Goal: Information Seeking & Learning: Learn about a topic

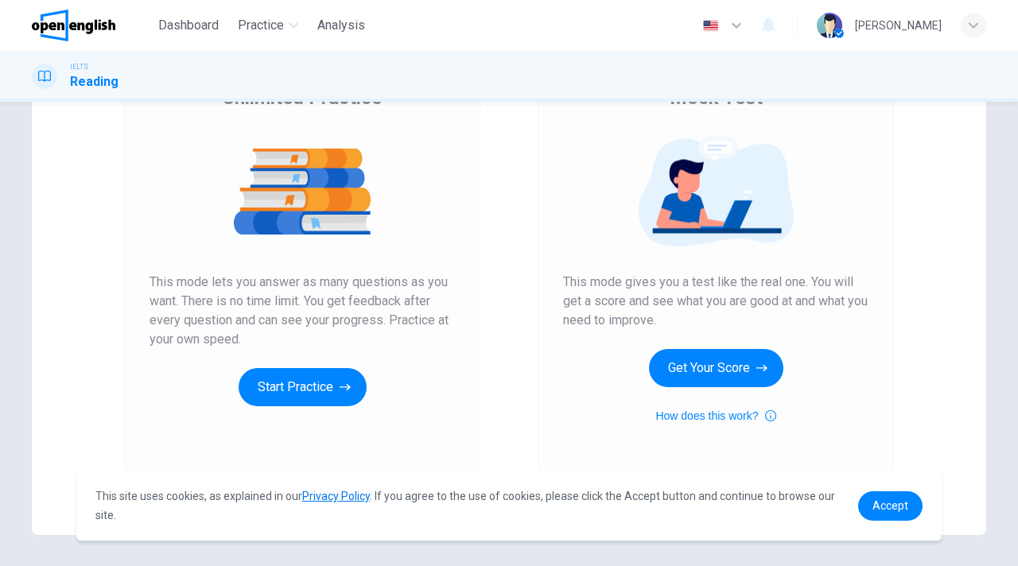
scroll to position [203, 0]
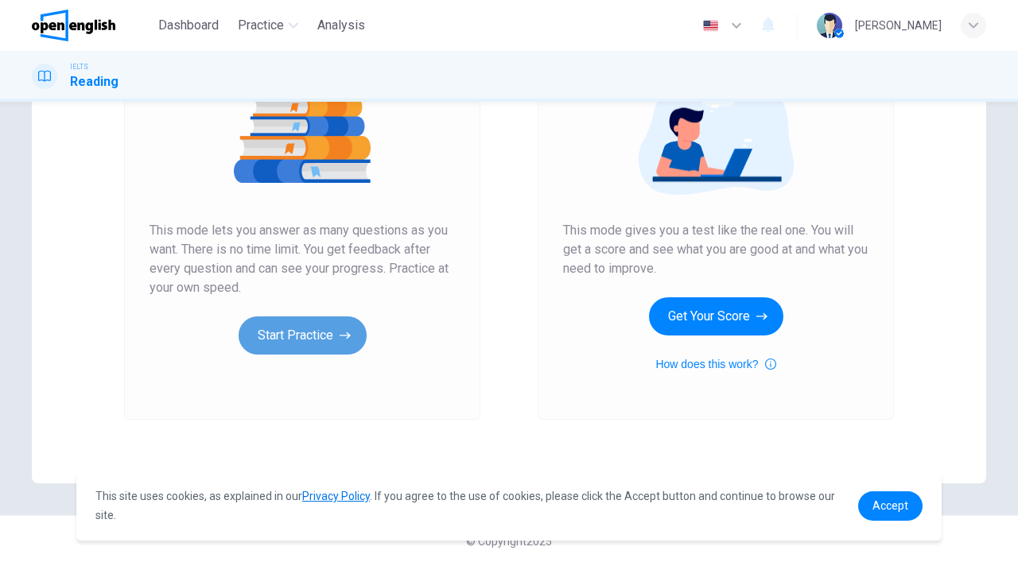
click at [342, 333] on icon "button" at bounding box center [345, 336] width 11 height 16
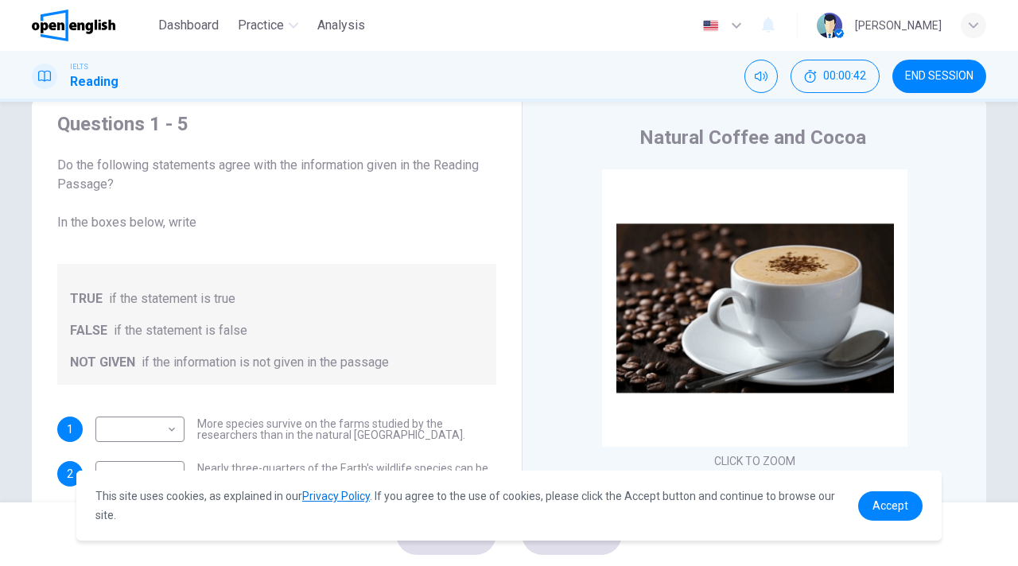
scroll to position [0, 0]
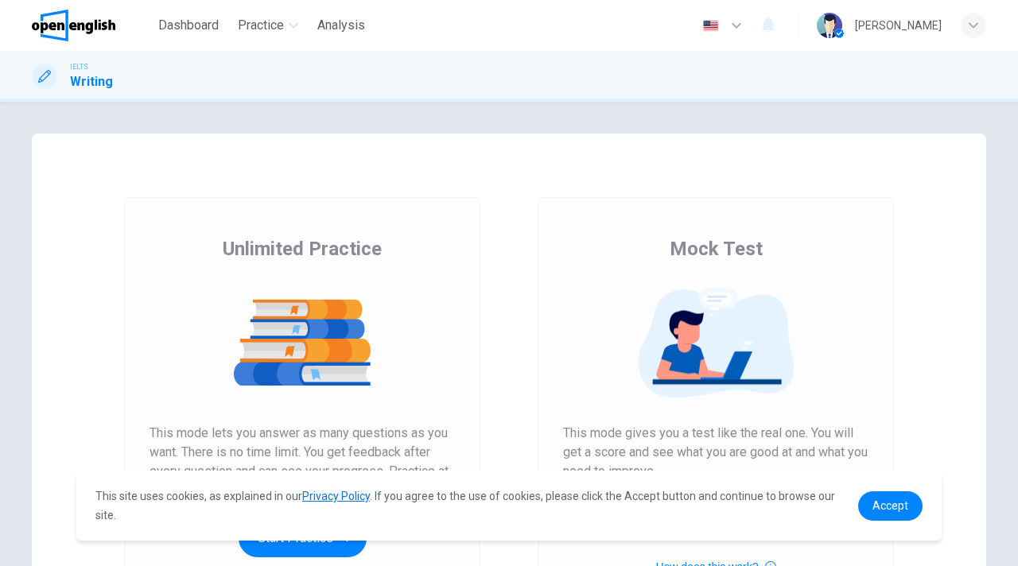
scroll to position [203, 0]
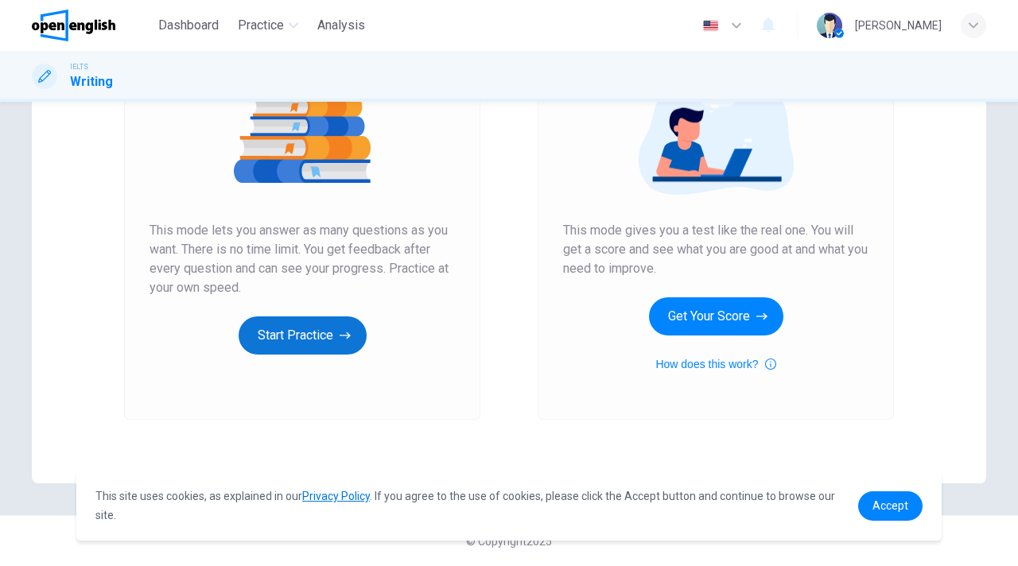
click at [272, 338] on button "Start Practice" at bounding box center [303, 336] width 128 height 38
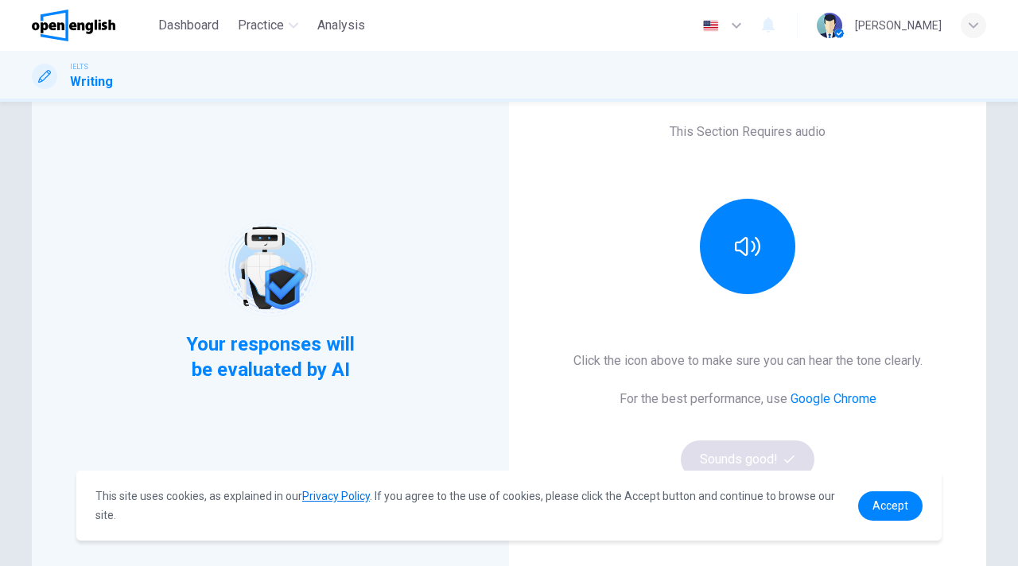
scroll to position [112, 0]
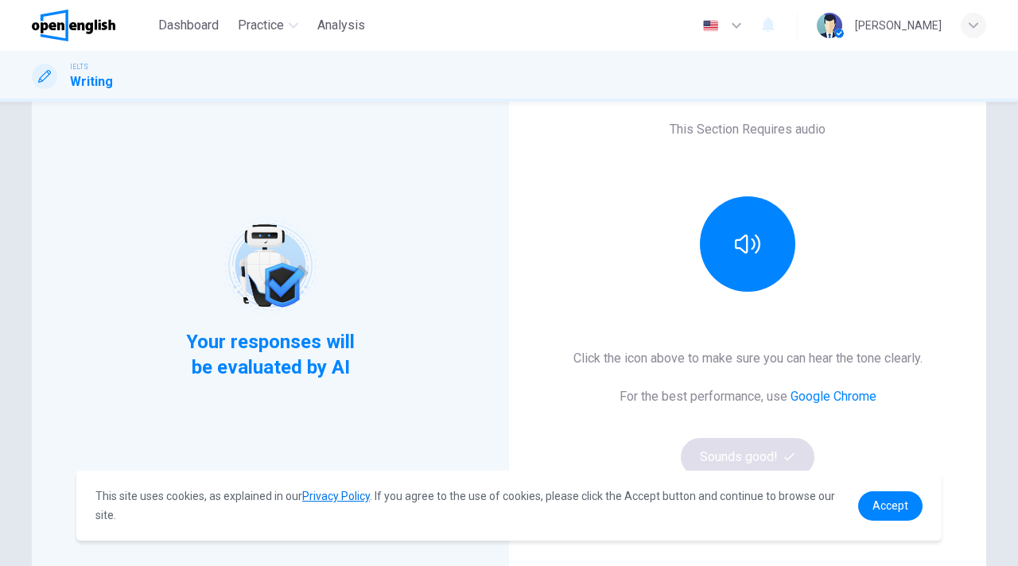
click at [253, 344] on span "Your responses will be evaluated by AI" at bounding box center [270, 354] width 193 height 51
click at [300, 363] on span "Your responses will be evaluated by AI" at bounding box center [270, 354] width 193 height 51
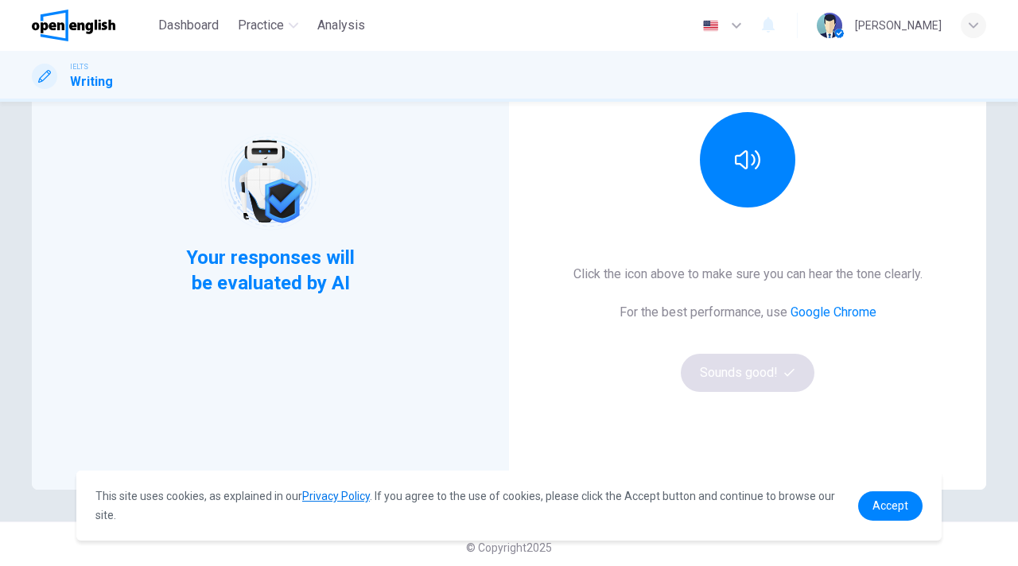
scroll to position [203, 0]
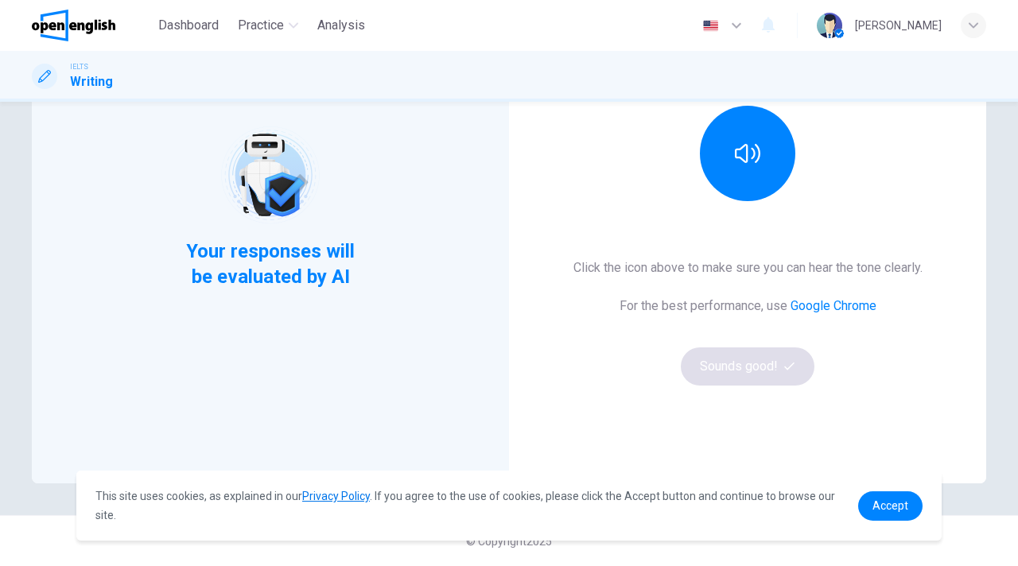
click at [744, 348] on div "Click the icon above to make sure you can hear the tone clearly. For the best p…" at bounding box center [748, 322] width 349 height 127
click at [744, 355] on div "Click the icon above to make sure you can hear the tone clearly. For the best p…" at bounding box center [748, 322] width 349 height 127
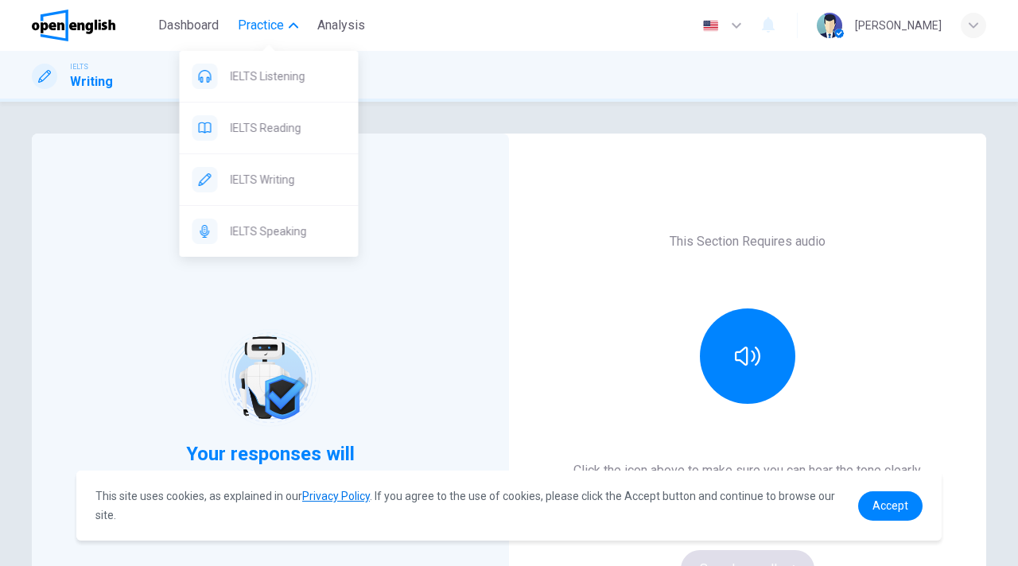
click at [264, 15] on button "Practice" at bounding box center [267, 25] width 73 height 29
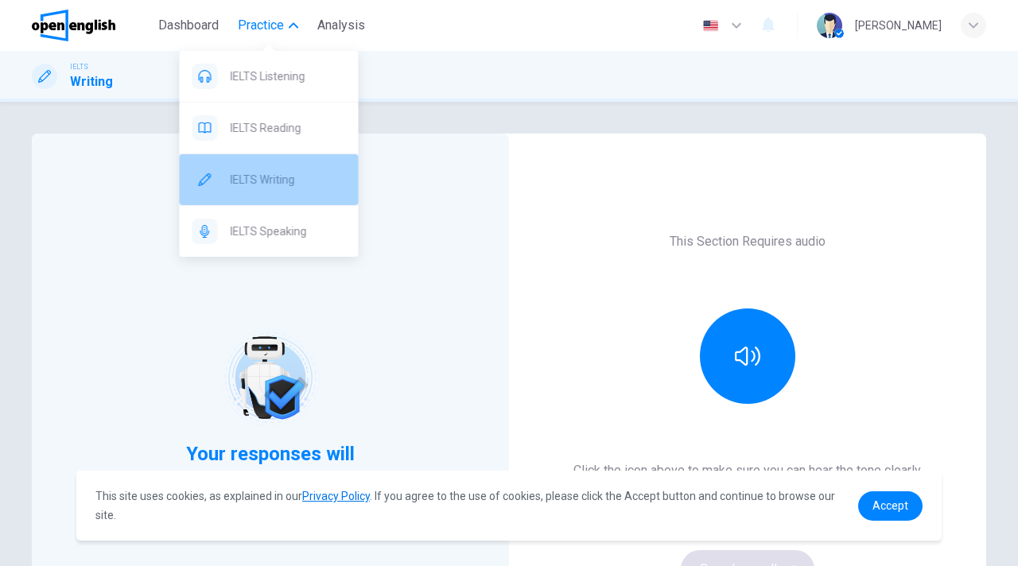
click at [257, 177] on span "IELTS Writing" at bounding box center [288, 179] width 115 height 19
